Goal: Information Seeking & Learning: Learn about a topic

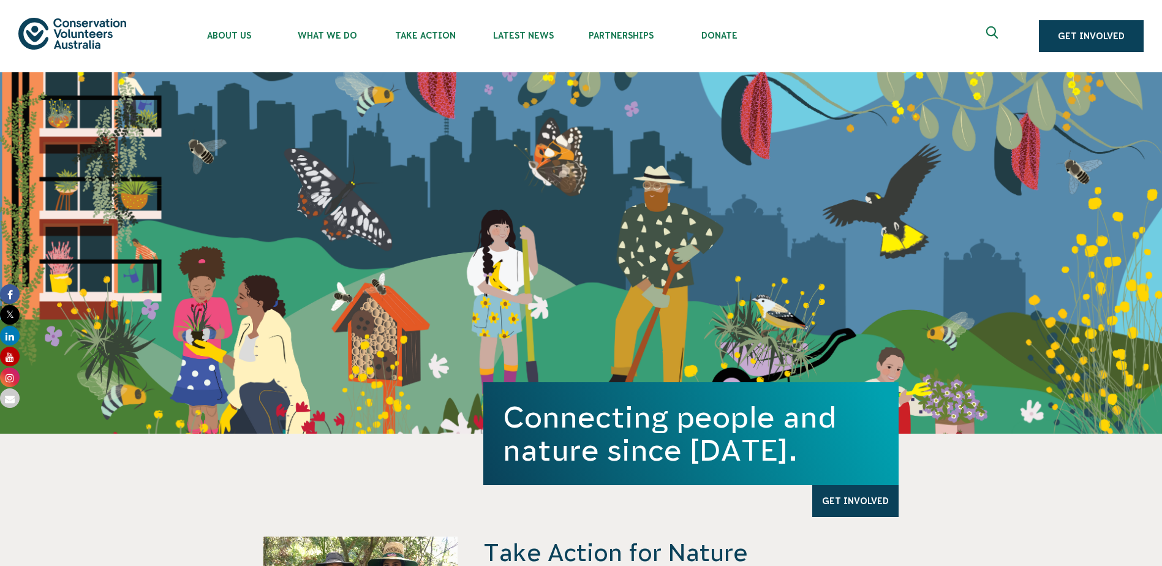
drag, startPoint x: 260, startPoint y: 147, endPoint x: 142, endPoint y: 173, distance: 121.0
drag, startPoint x: 142, startPoint y: 173, endPoint x: 131, endPoint y: 165, distance: 14.1
click at [131, 165] on div "Connecting people and nature since 1982. Get Involved" at bounding box center [581, 253] width 1162 height 362
drag, startPoint x: 131, startPoint y: 165, endPoint x: 119, endPoint y: 142, distance: 25.8
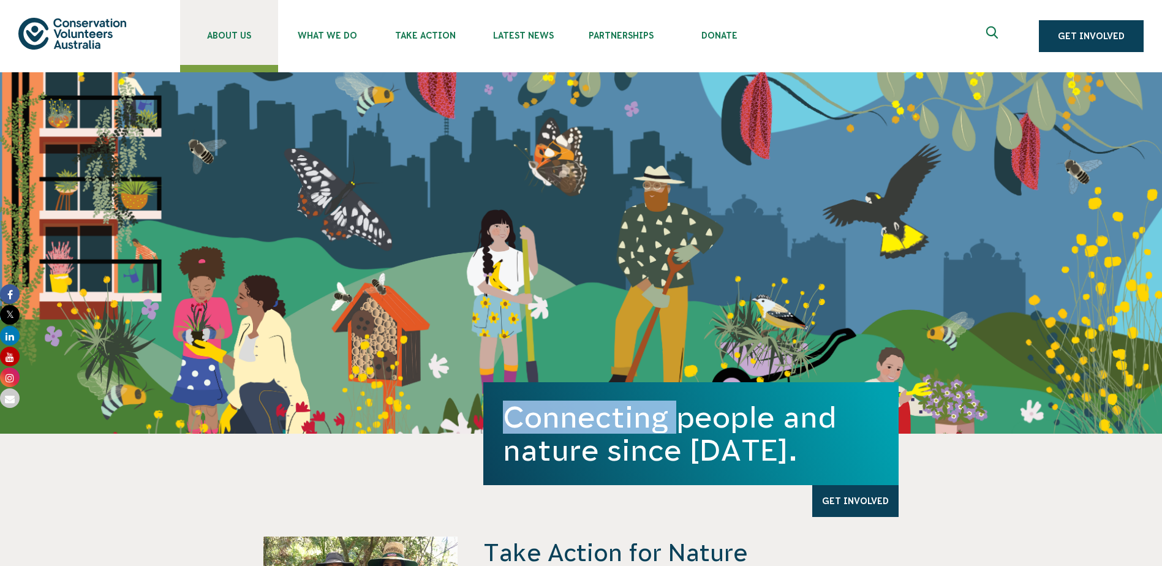
drag, startPoint x: 119, startPoint y: 142, endPoint x: 221, endPoint y: 36, distance: 146.9
click at [221, 36] on span "About Us" at bounding box center [229, 36] width 98 height 10
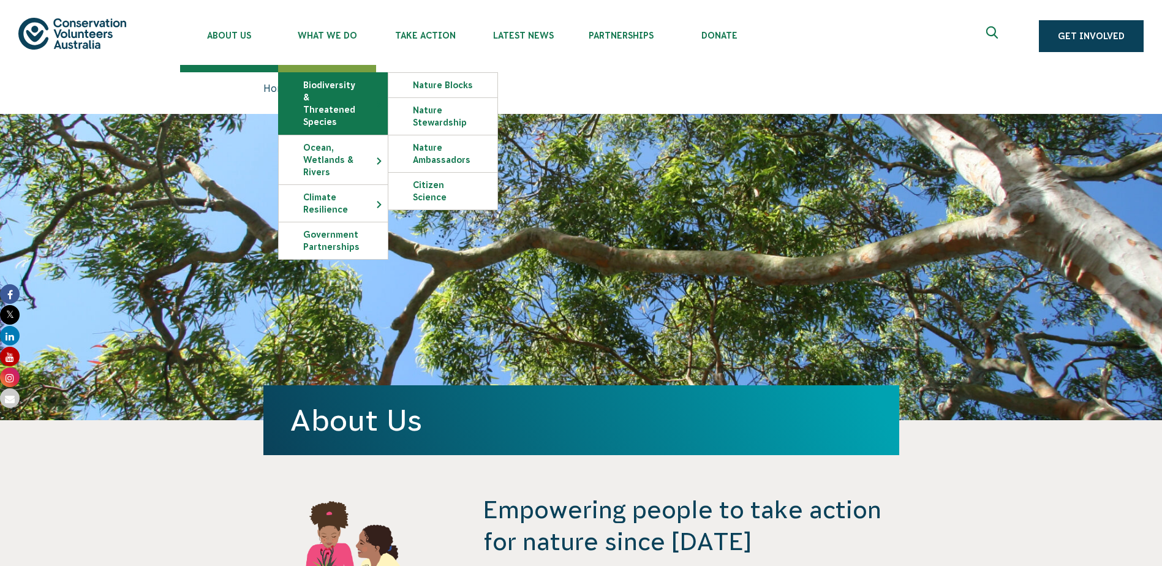
click at [344, 105] on link "Biodiversity & Threatened Species" at bounding box center [333, 103] width 109 height 61
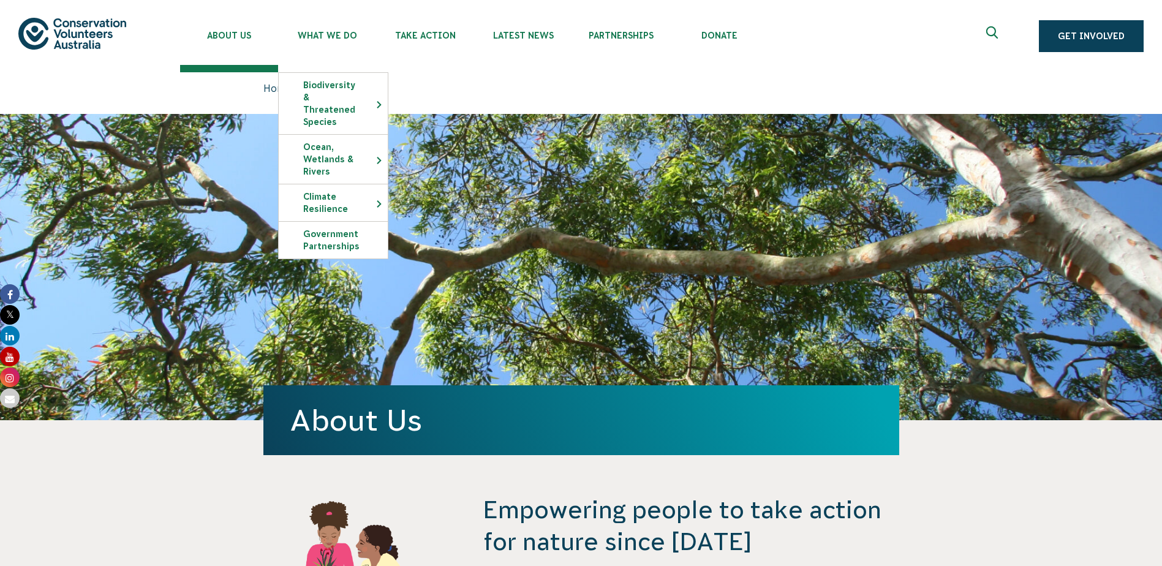
click at [45, 45] on img at bounding box center [72, 33] width 108 height 31
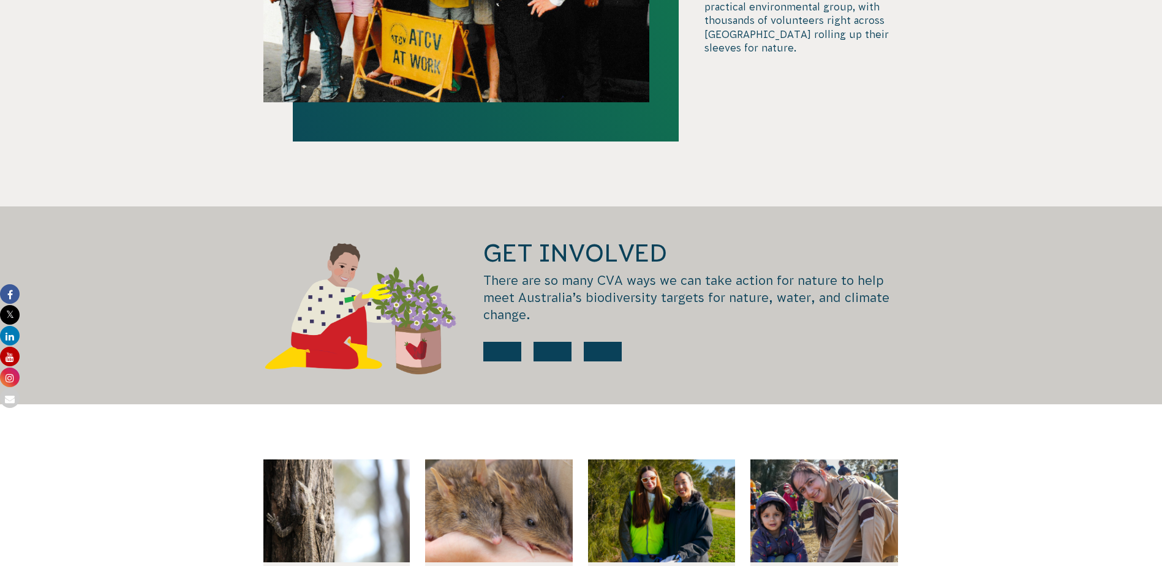
scroll to position [1593, 0]
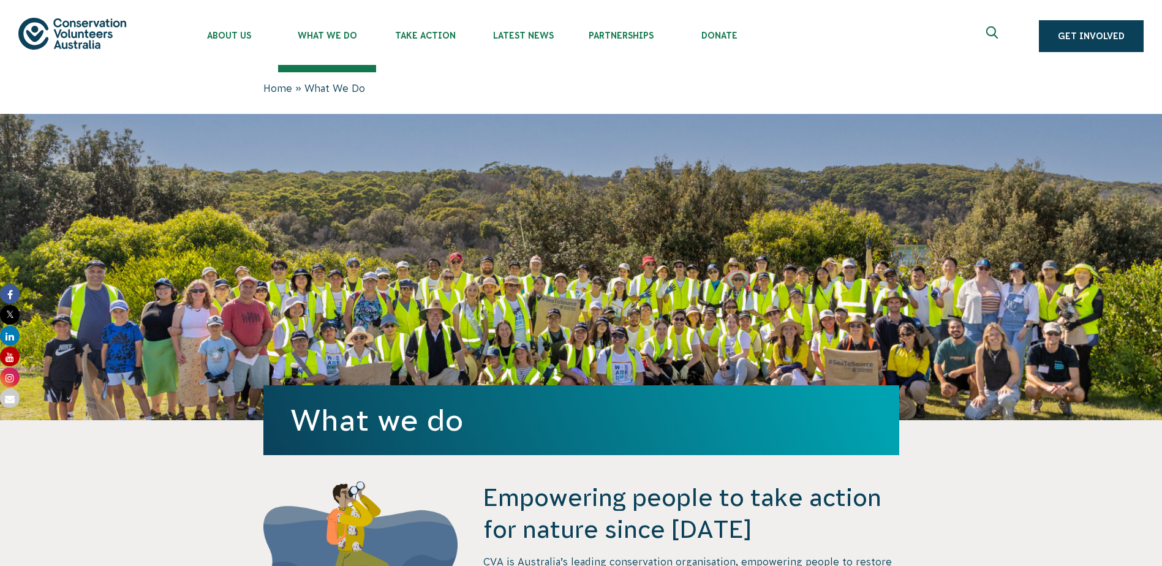
drag, startPoint x: 434, startPoint y: 205, endPoint x: 162, endPoint y: 141, distance: 280.2
click at [162, 141] on div "What we do" at bounding box center [581, 267] width 1162 height 306
drag, startPoint x: 121, startPoint y: 78, endPoint x: 80, endPoint y: 22, distance: 69.3
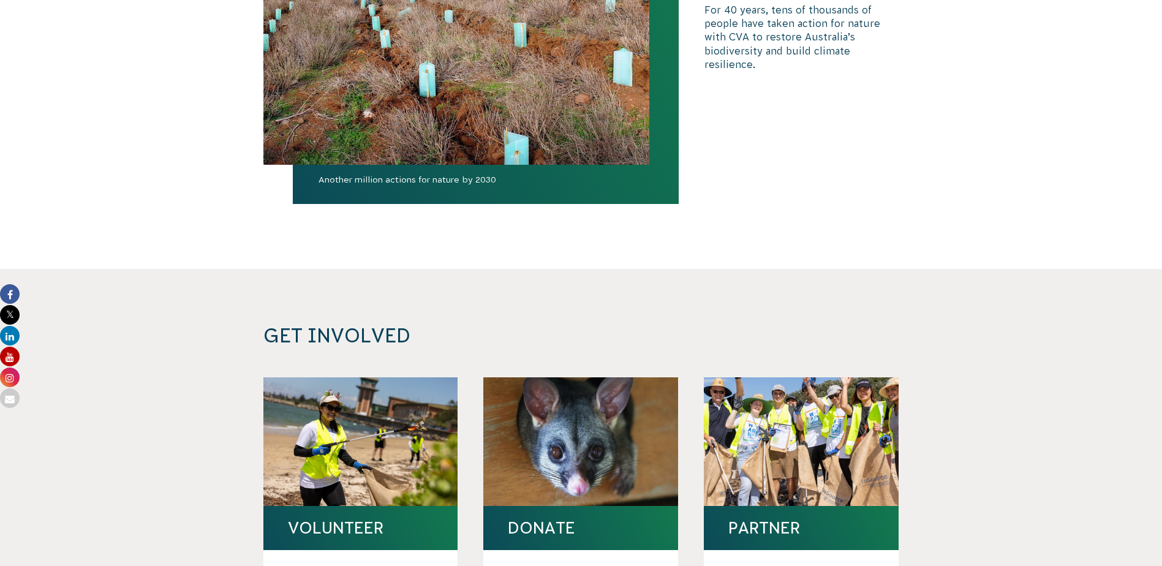
scroll to position [4290, 0]
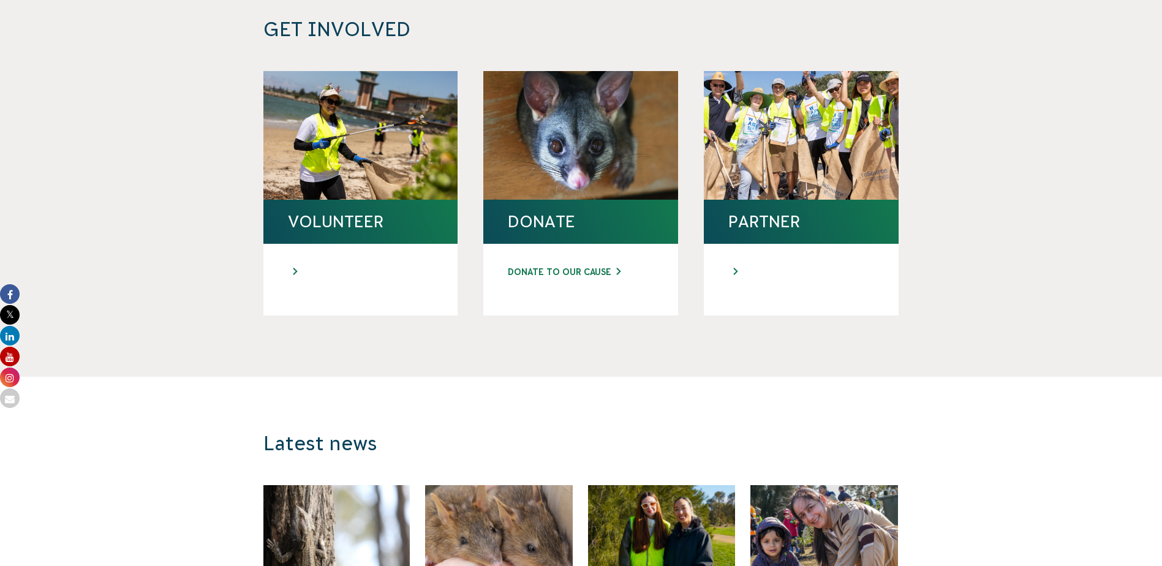
click at [407, 214] on div "VOLUNTEER" at bounding box center [361, 222] width 195 height 44
click at [390, 244] on div at bounding box center [361, 280] width 195 height 72
click at [303, 266] on link at bounding box center [361, 272] width 146 height 13
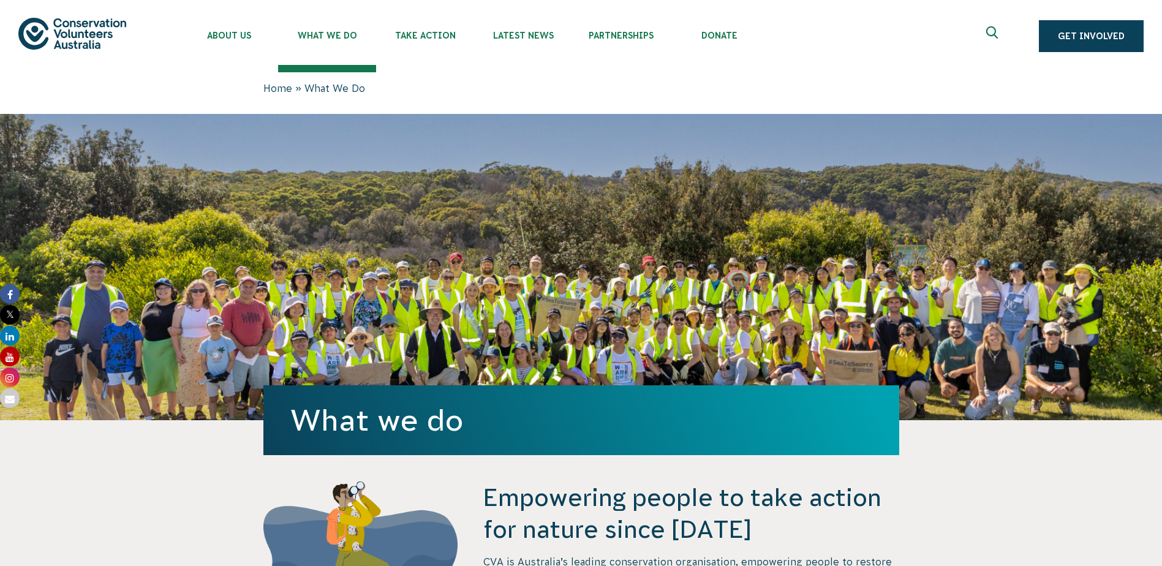
drag, startPoint x: 72, startPoint y: 297, endPoint x: 195, endPoint y: 212, distance: 149.3
click at [195, 212] on div "What we do" at bounding box center [581, 267] width 1162 height 306
